Goal: Check status: Check status

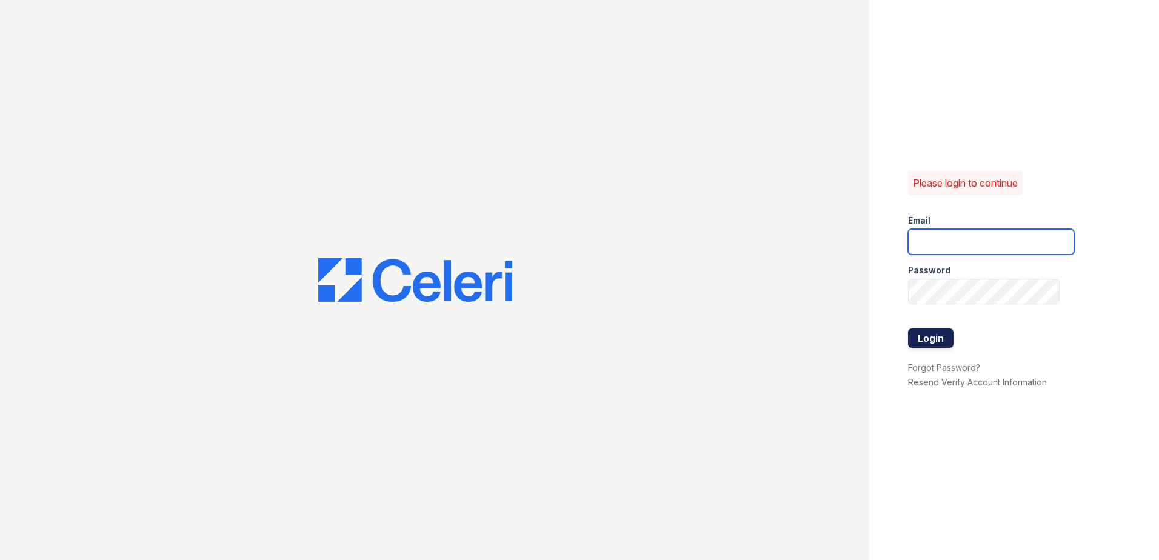
type input "renewwhitemarsh@trinity-pm.com"
click at [928, 342] on button "Login" at bounding box center [930, 337] width 45 height 19
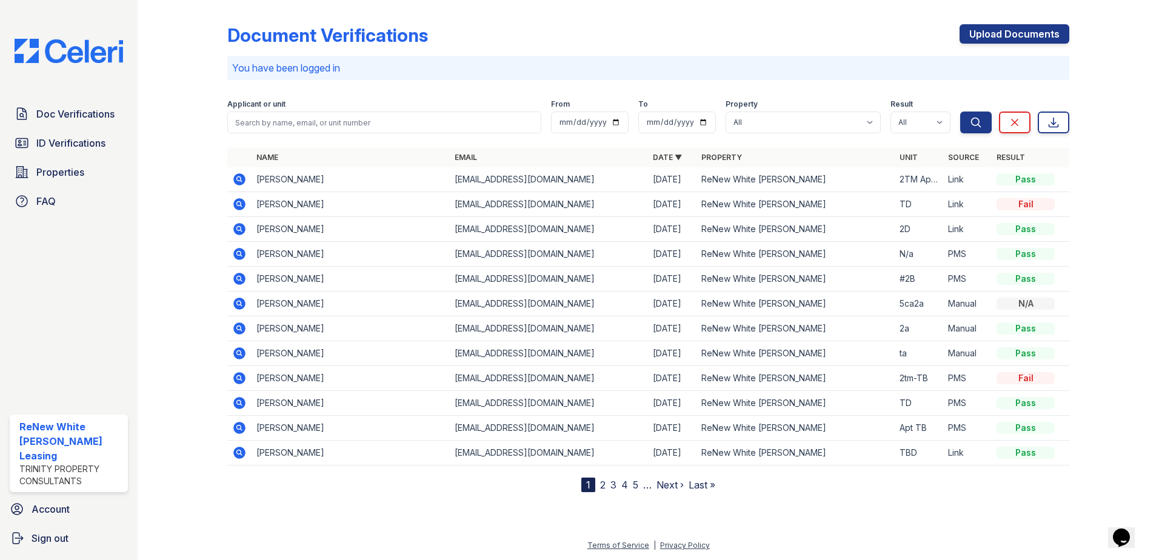
click at [238, 207] on icon at bounding box center [239, 204] width 12 height 12
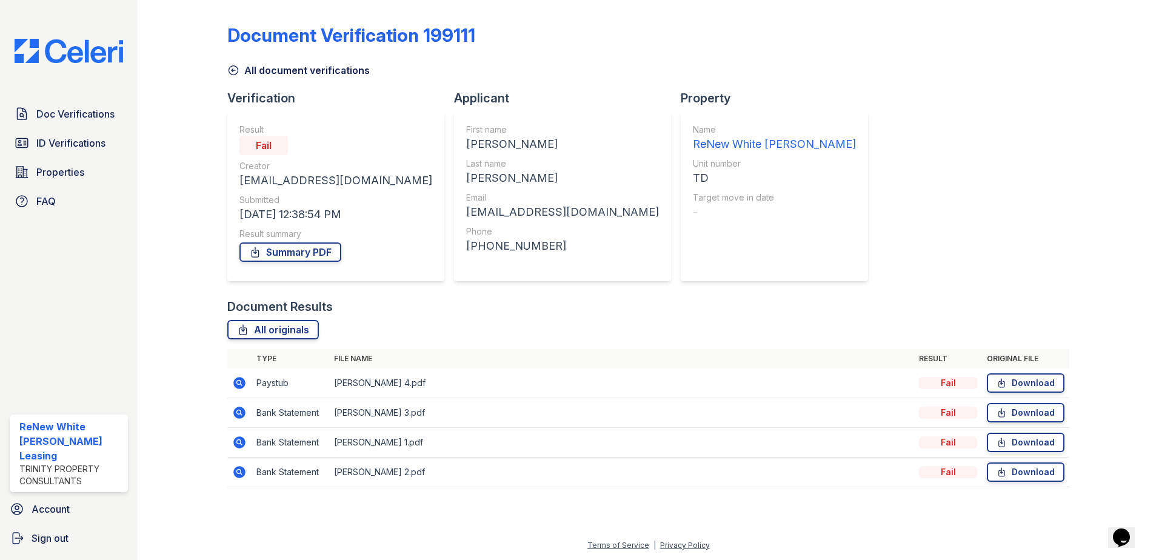
click at [238, 381] on icon at bounding box center [238, 382] width 3 height 3
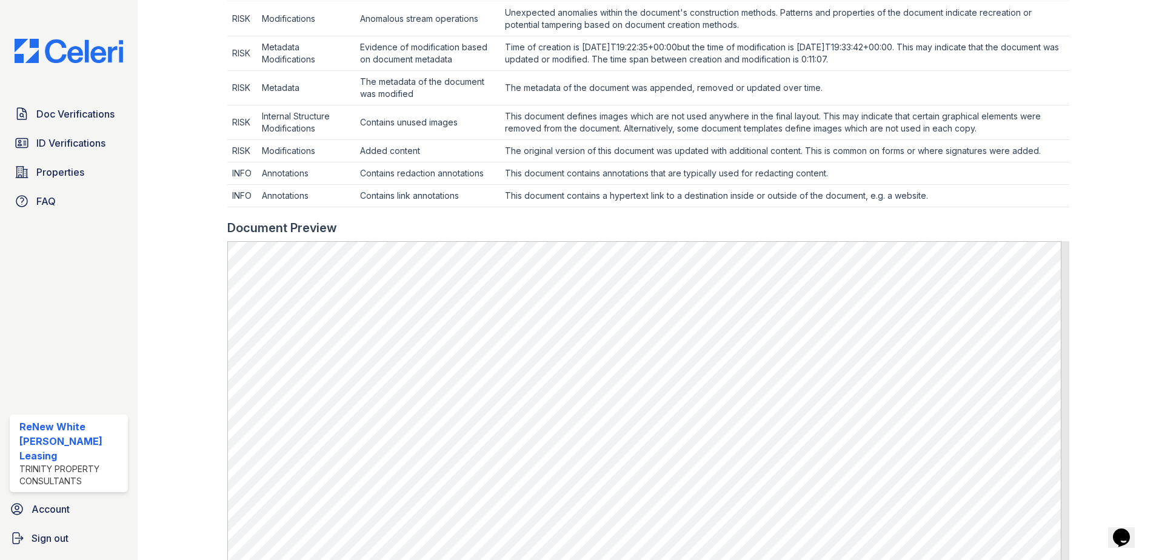
scroll to position [485, 0]
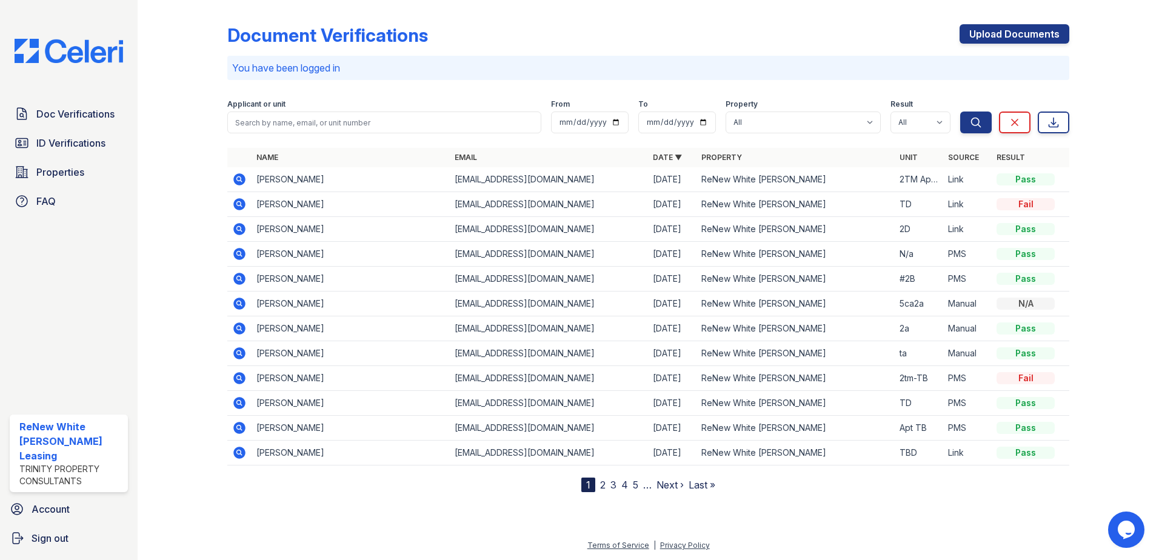
click at [238, 181] on icon at bounding box center [239, 179] width 15 height 15
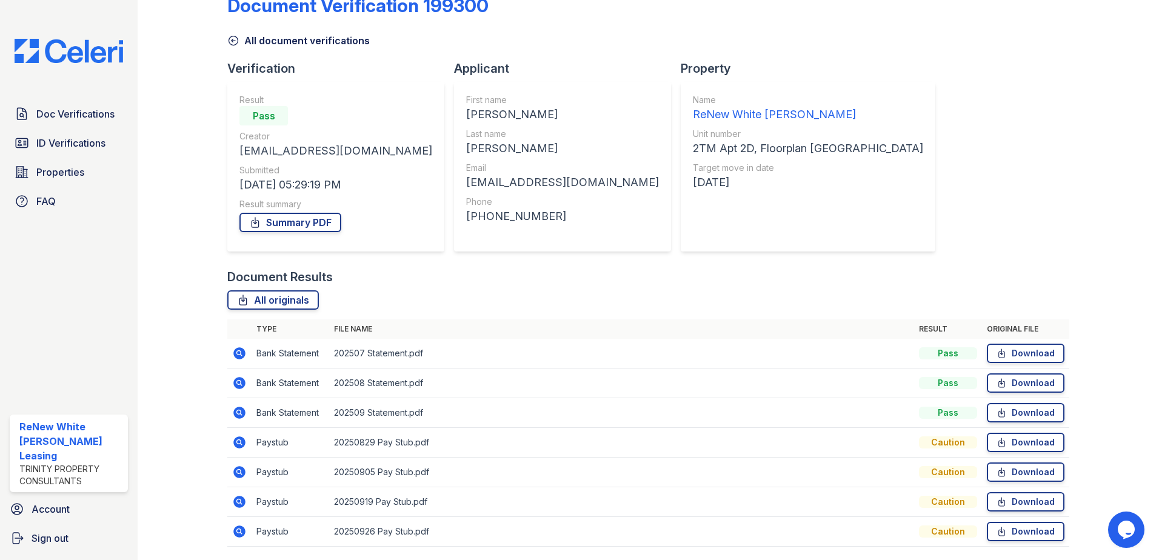
scroll to position [70, 0]
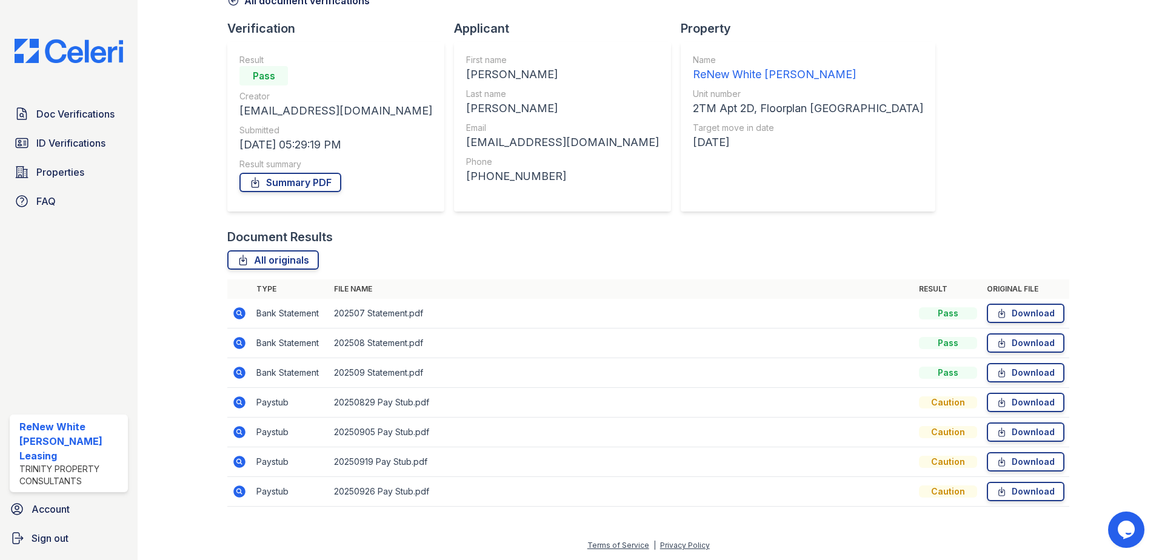
click at [238, 405] on icon at bounding box center [239, 402] width 12 height 12
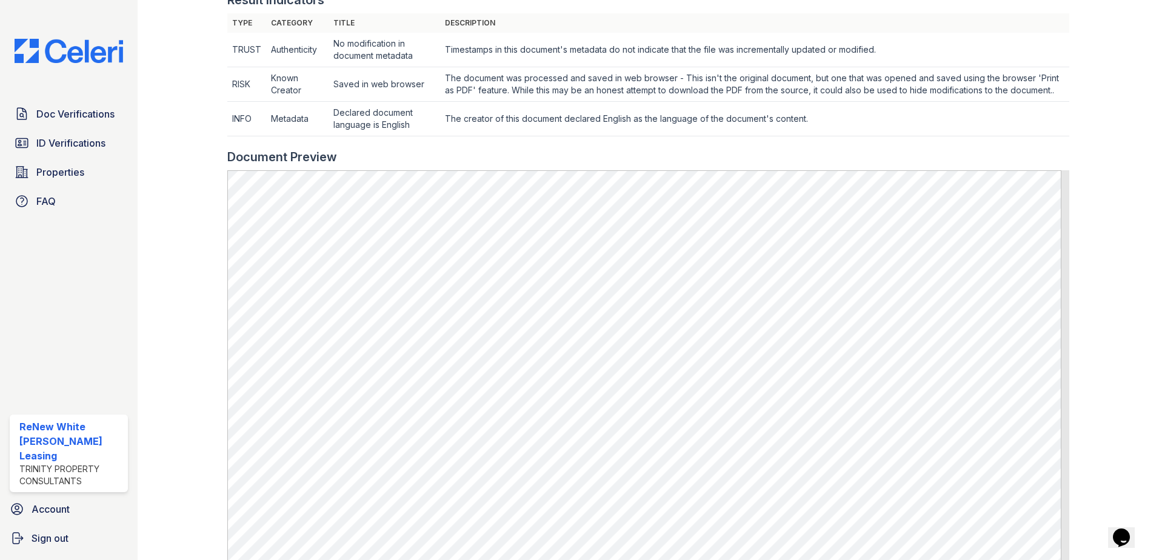
scroll to position [424, 0]
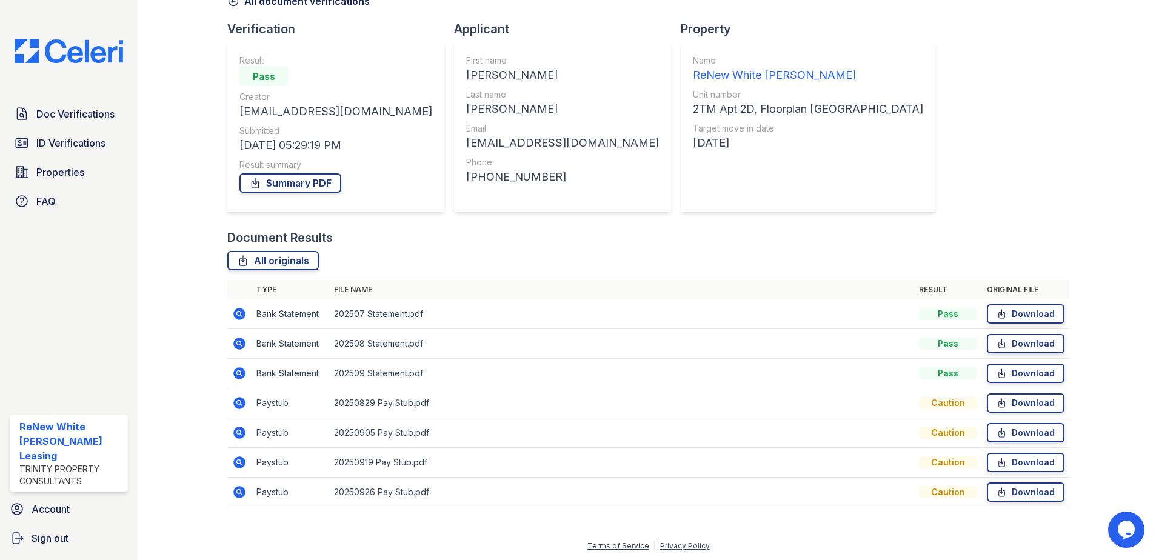
scroll to position [70, 0]
click at [242, 430] on icon at bounding box center [239, 432] width 12 height 12
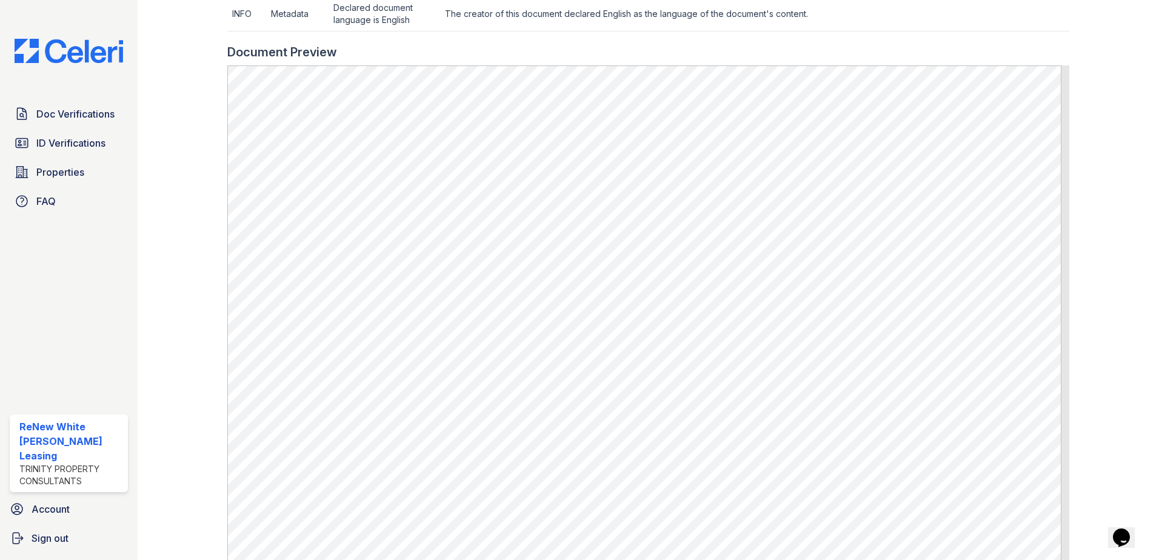
scroll to position [545, 0]
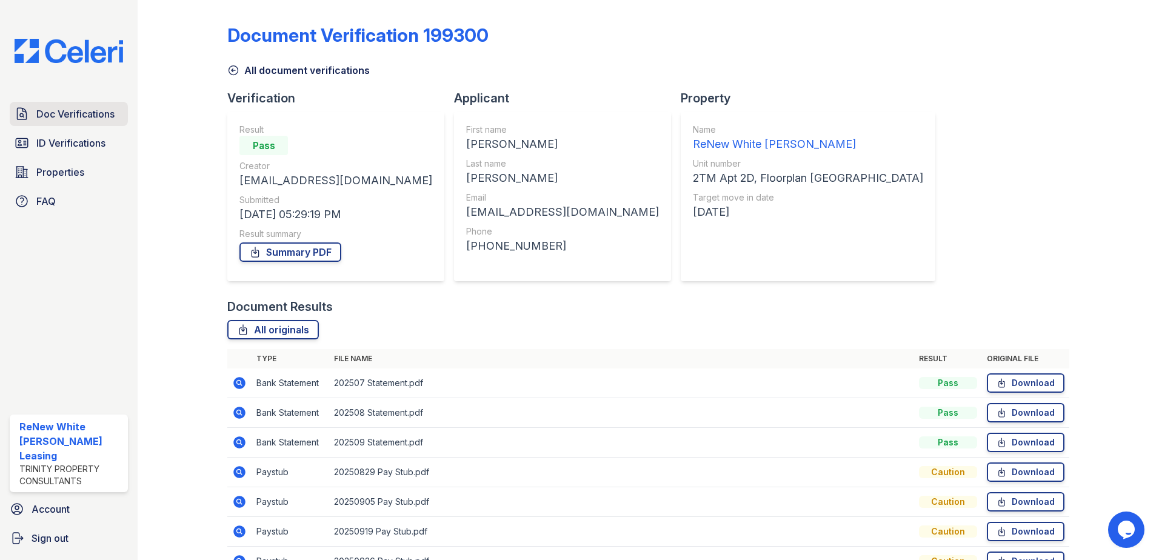
click at [48, 119] on span "Doc Verifications" at bounding box center [75, 114] width 78 height 15
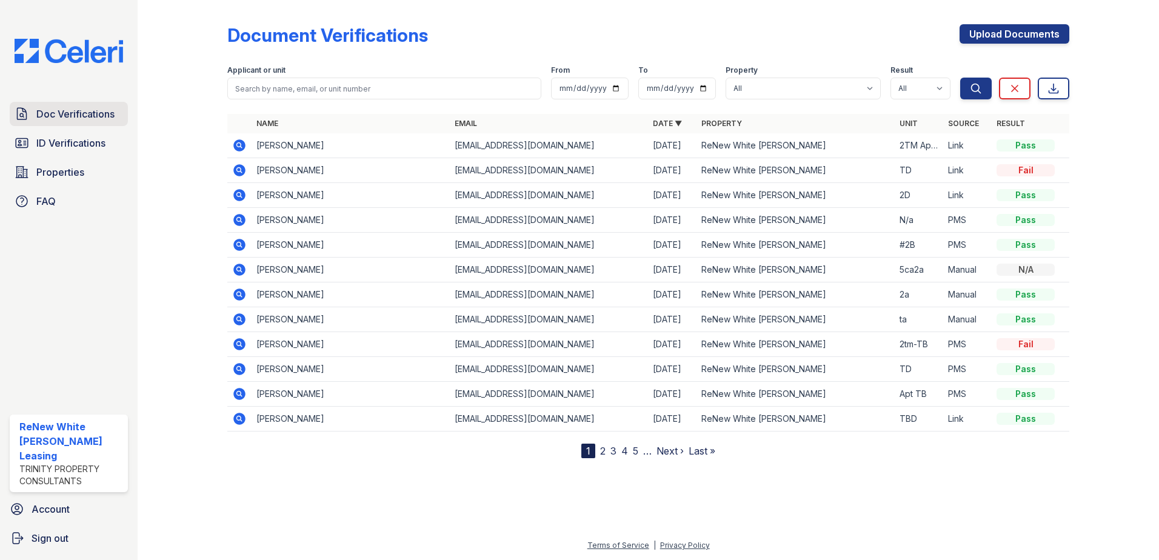
click at [88, 116] on span "Doc Verifications" at bounding box center [75, 114] width 78 height 15
click at [80, 142] on span "ID Verifications" at bounding box center [70, 143] width 69 height 15
